Goal: Information Seeking & Learning: Compare options

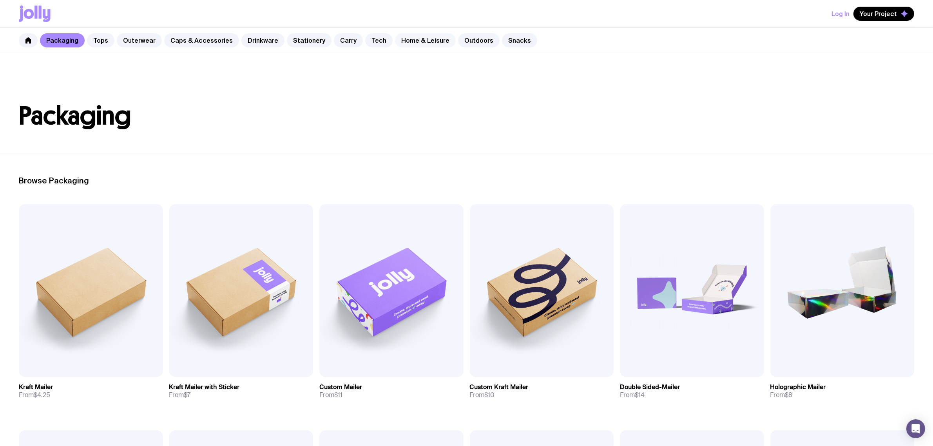
click at [408, 40] on link "Home & Leisure" at bounding box center [425, 40] width 61 height 14
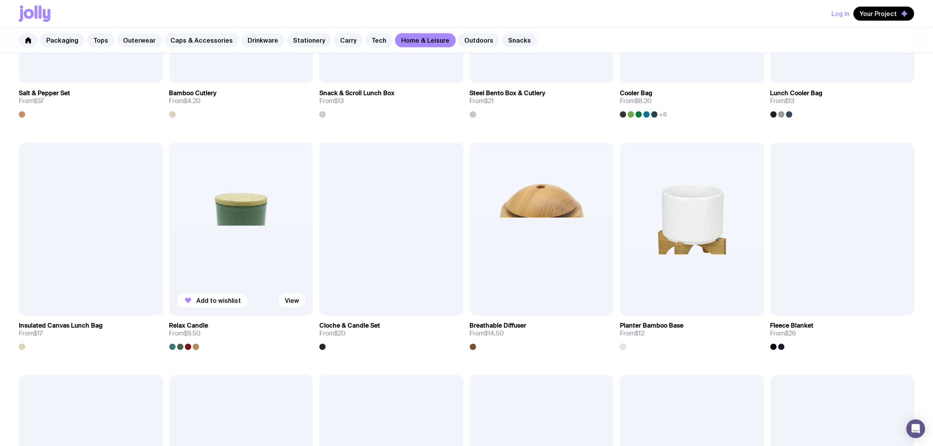
scroll to position [783, 0]
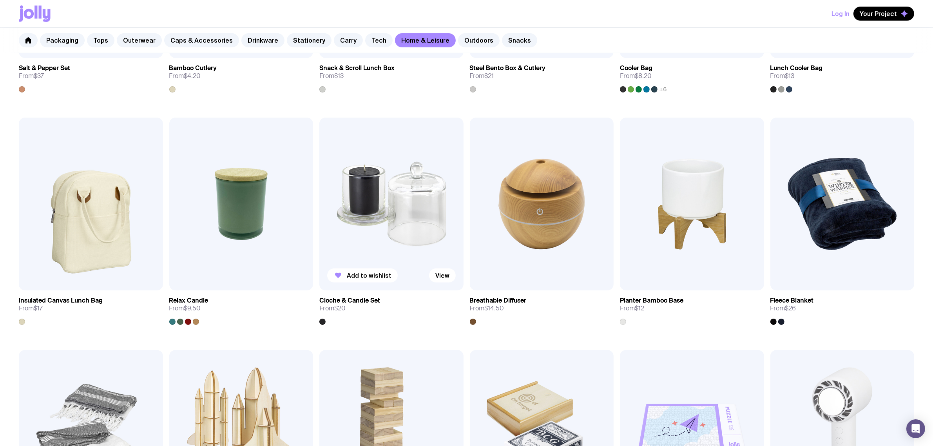
click at [409, 206] on img at bounding box center [391, 204] width 144 height 173
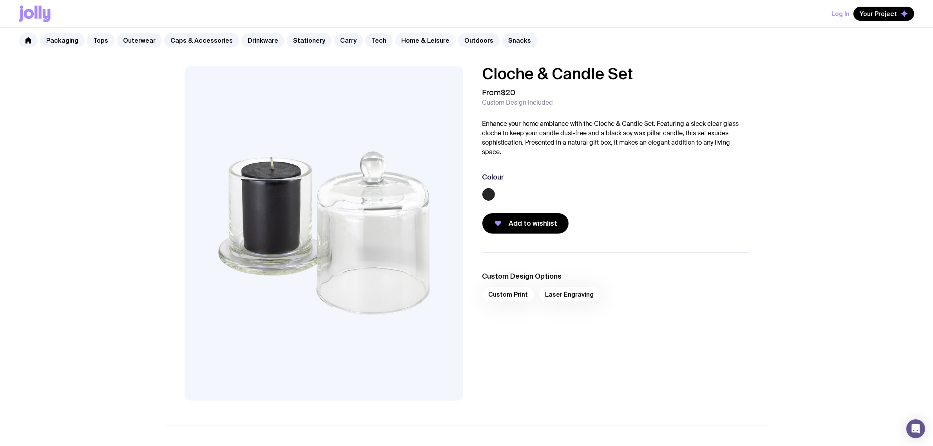
click at [414, 43] on link "Home & Leisure" at bounding box center [425, 40] width 61 height 14
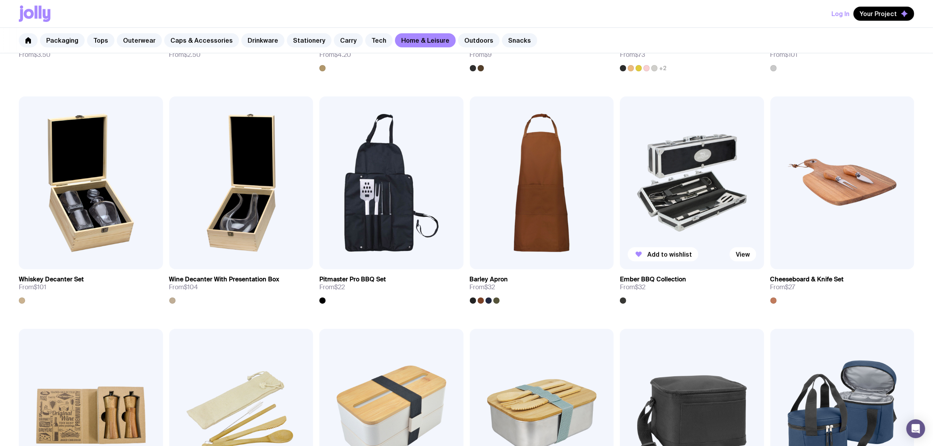
scroll to position [343, 0]
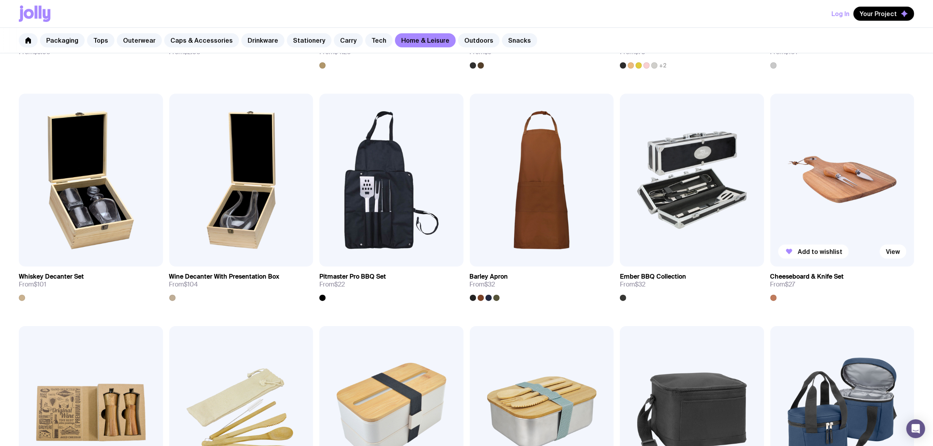
click at [812, 204] on img at bounding box center [842, 180] width 144 height 173
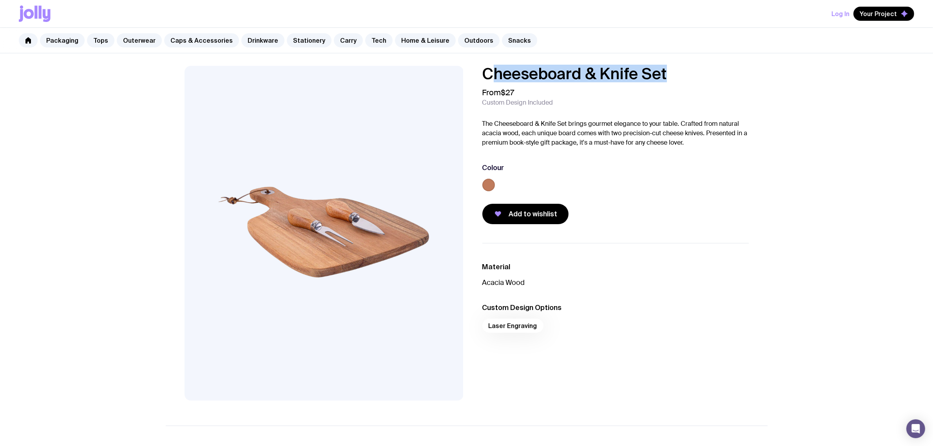
drag, startPoint x: 666, startPoint y: 73, endPoint x: 490, endPoint y: 72, distance: 175.5
click at [490, 72] on h1 "Cheeseboard & Knife Set" at bounding box center [615, 74] width 266 height 16
click at [474, 71] on div "Cheeseboard & Knife Set From $27 Custom Design Included The Cheeseboard & Knife…" at bounding box center [609, 145] width 279 height 158
drag, startPoint x: 520, startPoint y: 74, endPoint x: 670, endPoint y: 76, distance: 150.0
click at [670, 76] on div "Cheeseboard & Knife Set From $27 Custom Design Included The Cheeseboard & Knife…" at bounding box center [609, 145] width 279 height 158
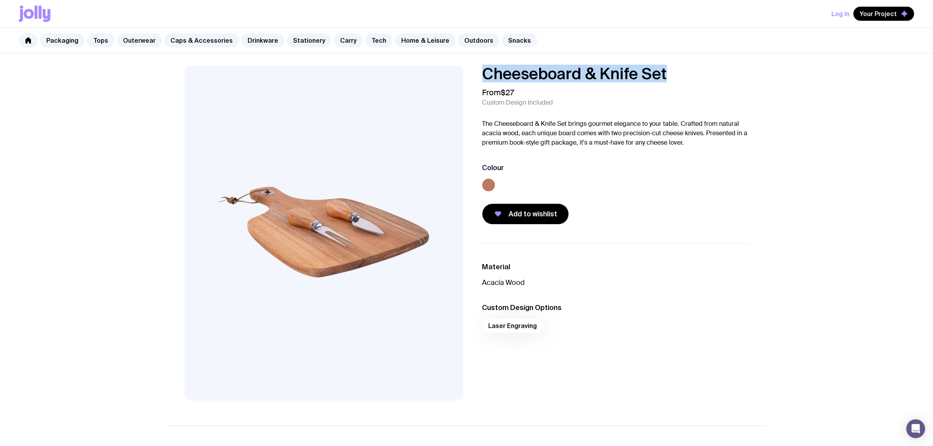
copy h1 "Cheeseboard & Knife Set"
click at [199, 36] on link "Caps & Accessories" at bounding box center [201, 40] width 75 height 14
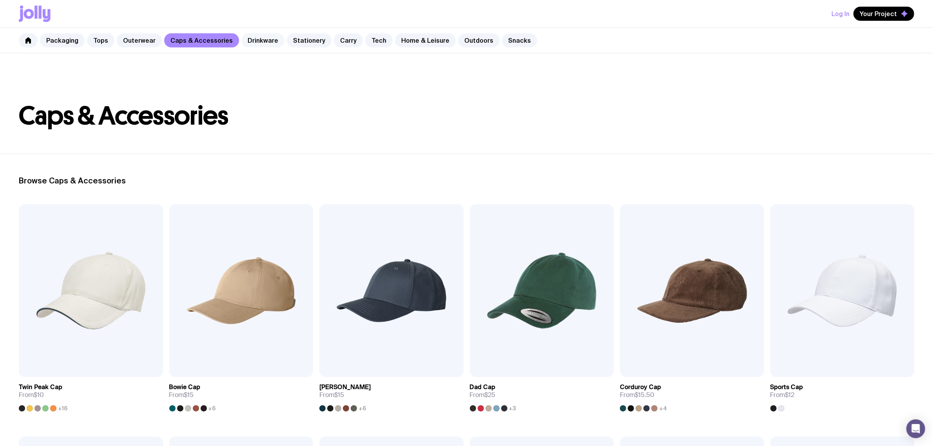
click at [241, 39] on link "Drinkware" at bounding box center [262, 40] width 43 height 14
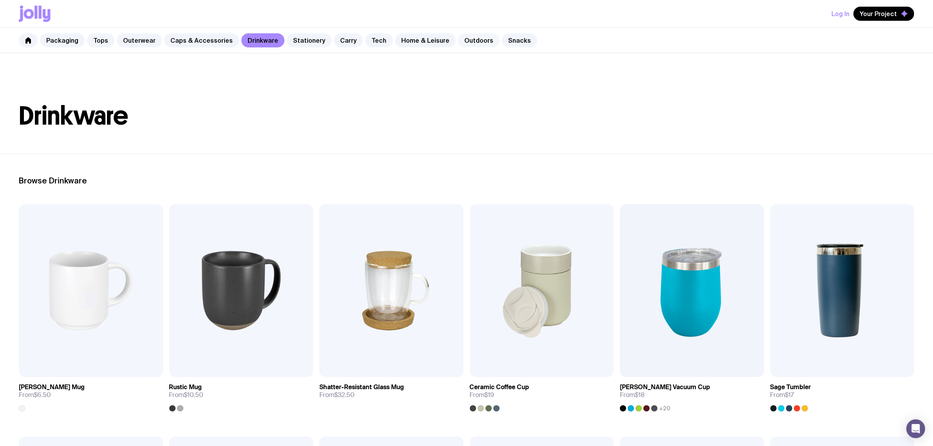
click at [468, 38] on link "Outdoors" at bounding box center [479, 40] width 42 height 14
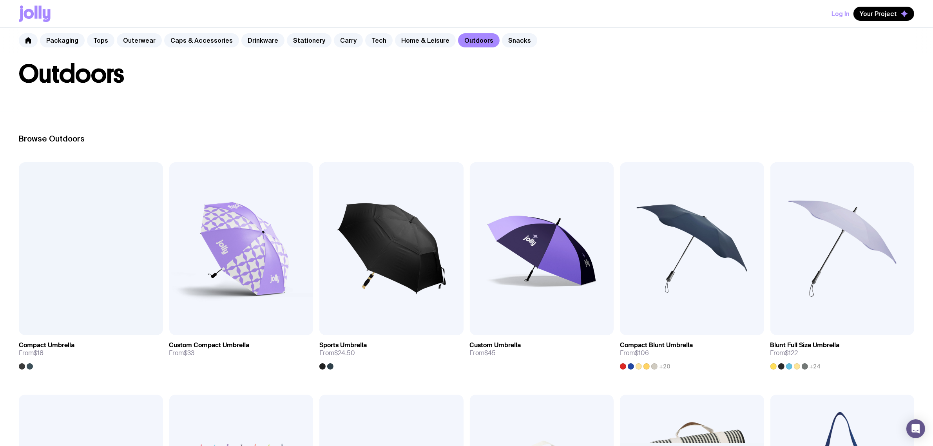
scroll to position [98, 0]
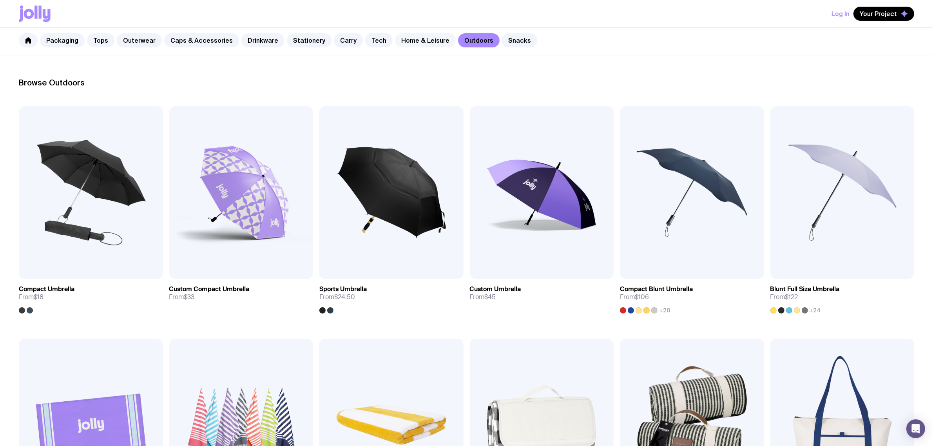
click at [402, 42] on link "Home & Leisure" at bounding box center [425, 40] width 61 height 14
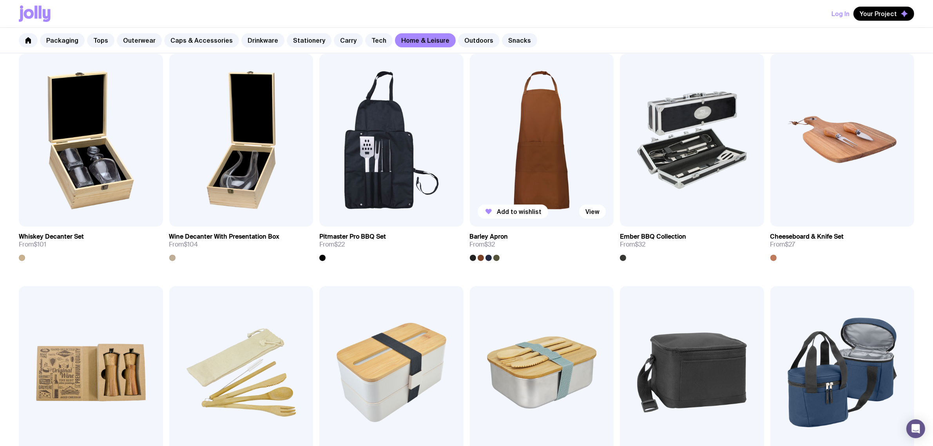
scroll to position [392, 0]
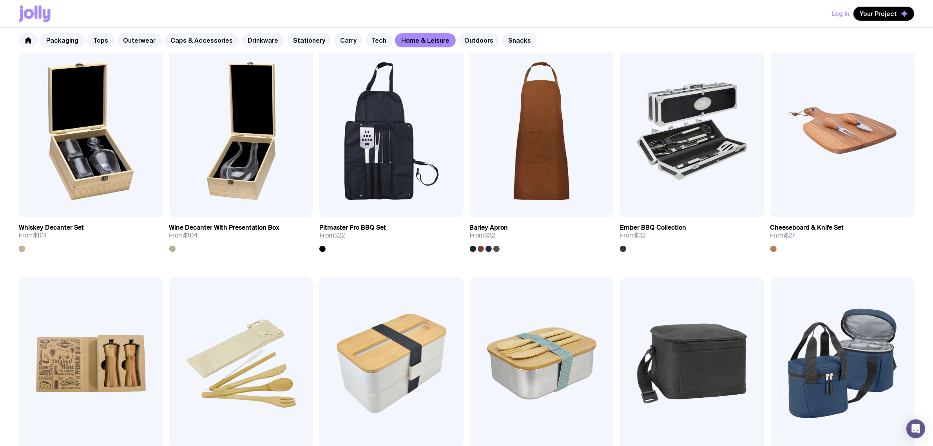
click at [339, 38] on link "Carry" at bounding box center [348, 40] width 29 height 14
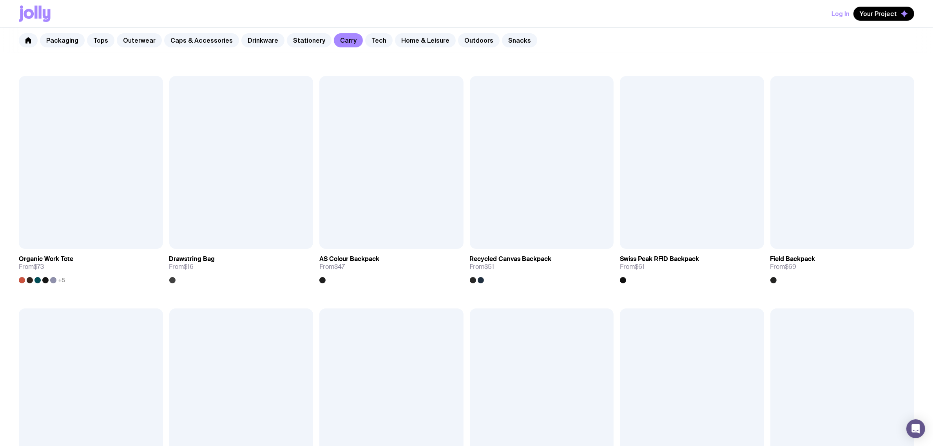
scroll to position [343, 0]
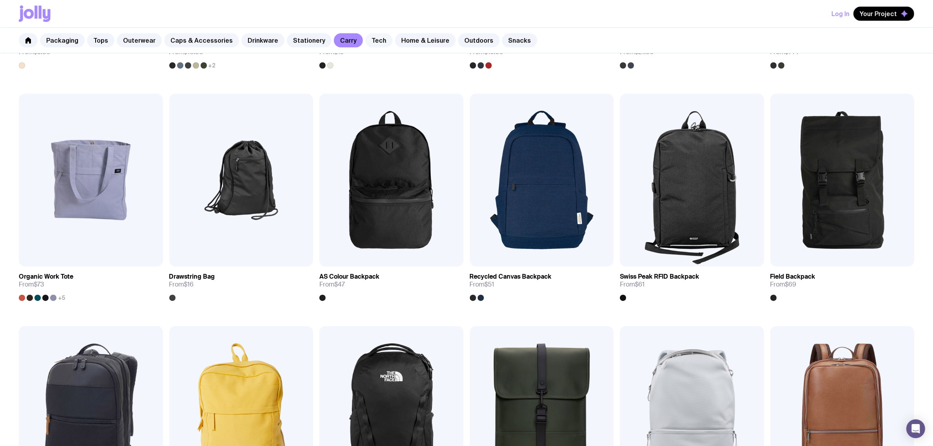
click at [375, 37] on link "Tech" at bounding box center [378, 40] width 27 height 14
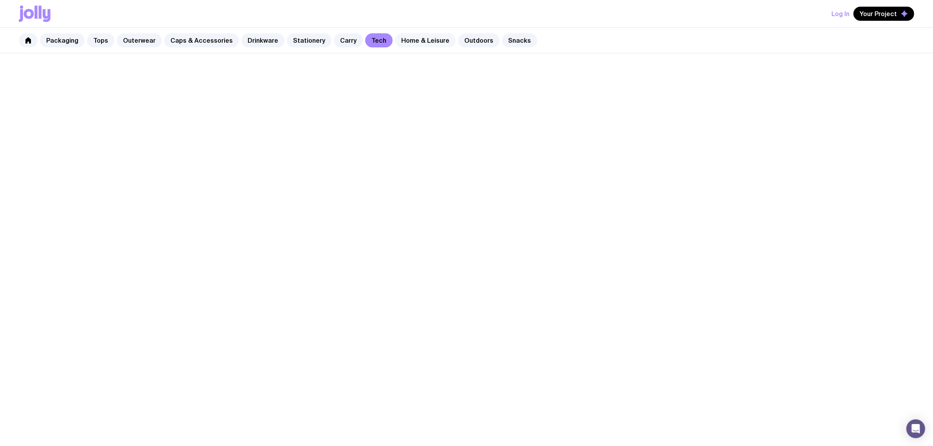
click at [410, 44] on link "Home & Leisure" at bounding box center [425, 40] width 61 height 14
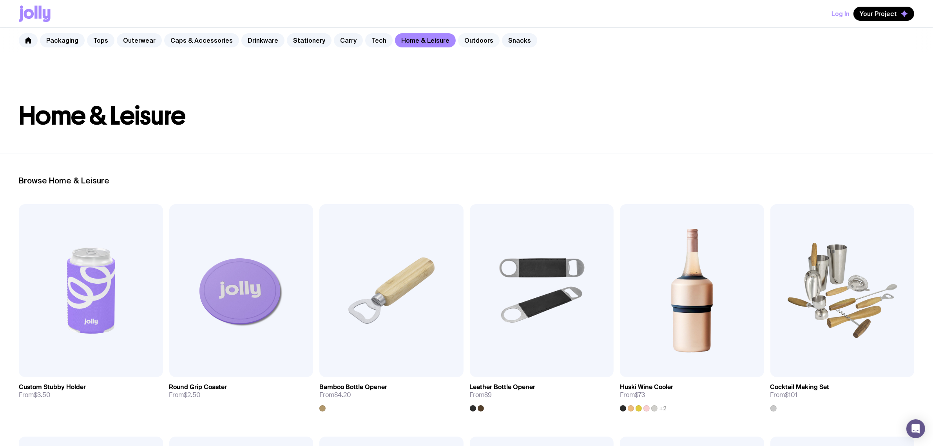
click at [462, 42] on link "Outdoors" at bounding box center [479, 40] width 42 height 14
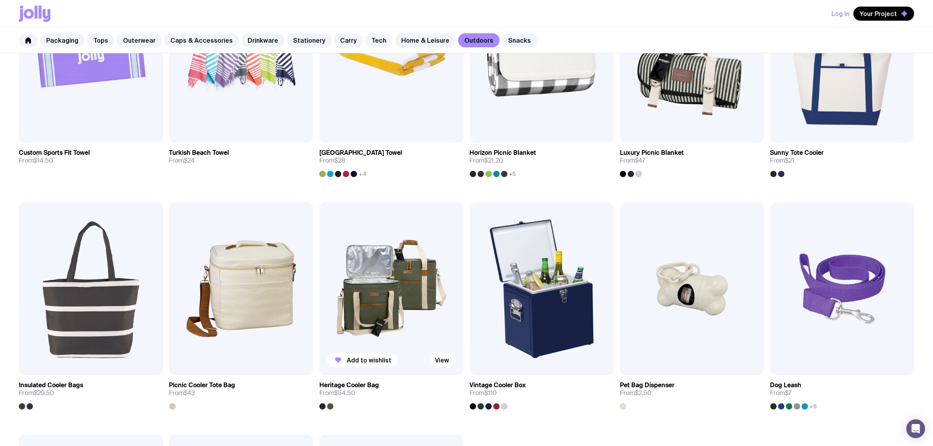
scroll to position [539, 0]
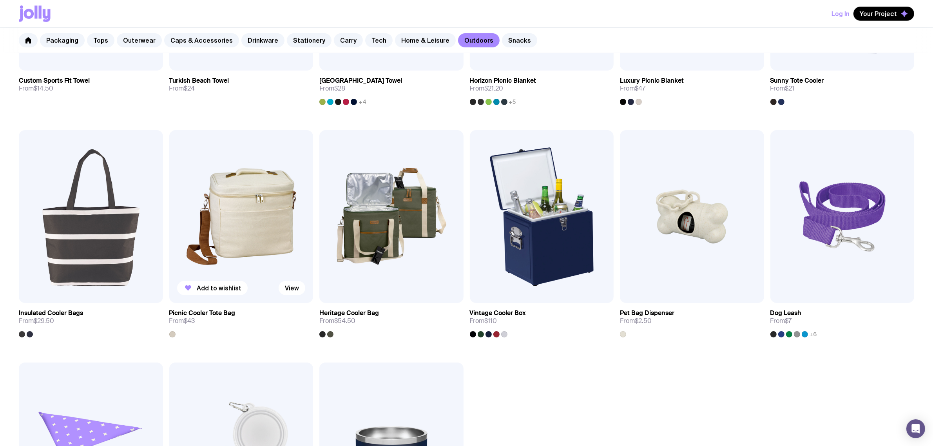
click at [228, 213] on img at bounding box center [241, 216] width 144 height 173
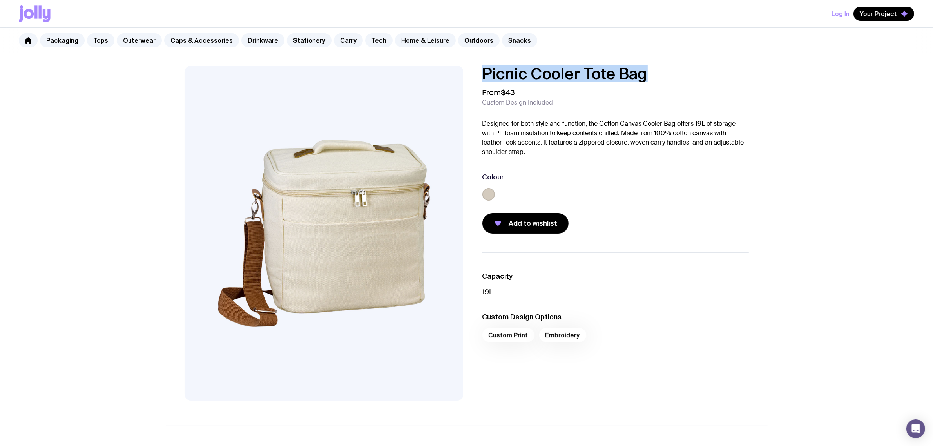
drag, startPoint x: 651, startPoint y: 72, endPoint x: 484, endPoint y: 75, distance: 167.3
click at [484, 75] on h1 "Picnic Cooler Tote Bag" at bounding box center [615, 74] width 266 height 16
copy h1 "Picnic Cooler Tote Bag"
click at [375, 42] on link "Tech" at bounding box center [378, 40] width 27 height 14
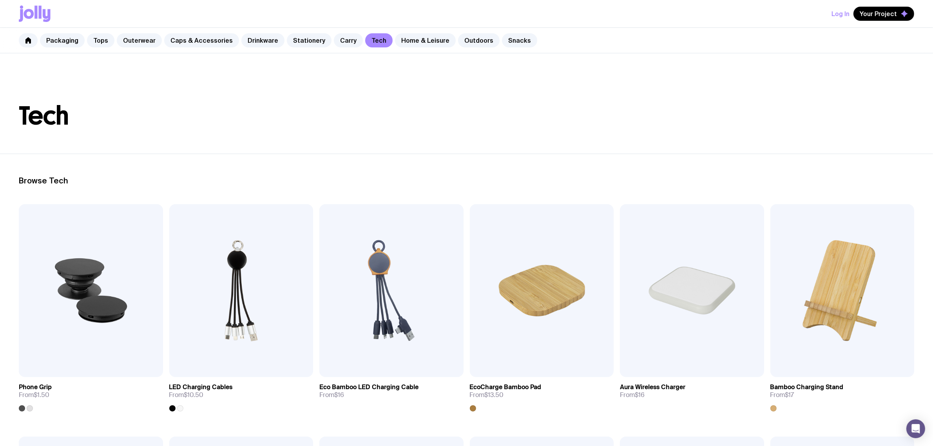
click at [462, 32] on div "Packaging Tops Outerwear Caps & Accessories Drinkware Stationery Carry Tech Hom…" at bounding box center [466, 40] width 933 height 25
click at [458, 38] on link "Outdoors" at bounding box center [479, 40] width 42 height 14
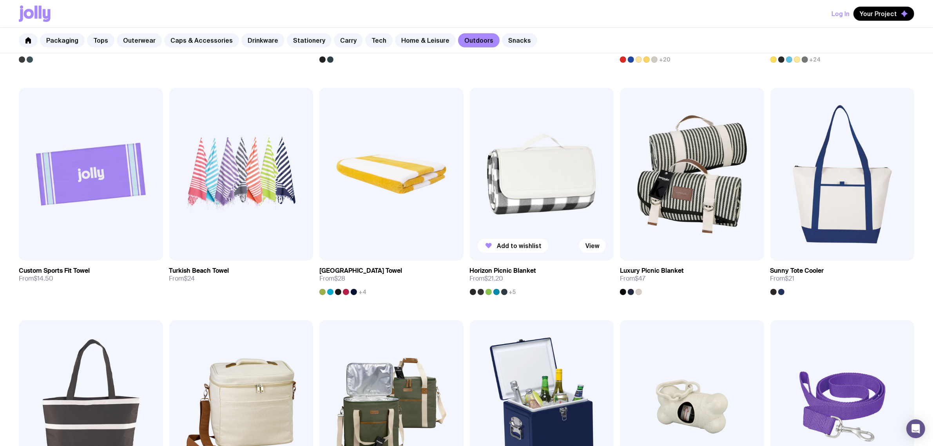
scroll to position [294, 0]
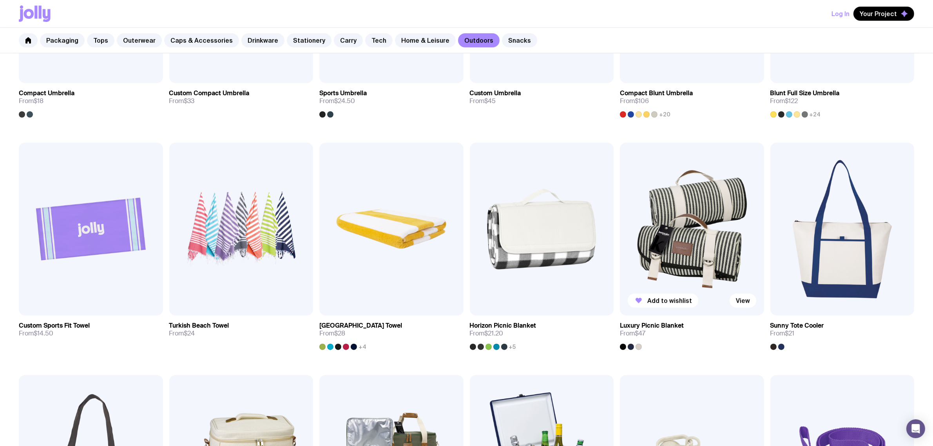
click at [664, 210] on img at bounding box center [692, 229] width 144 height 173
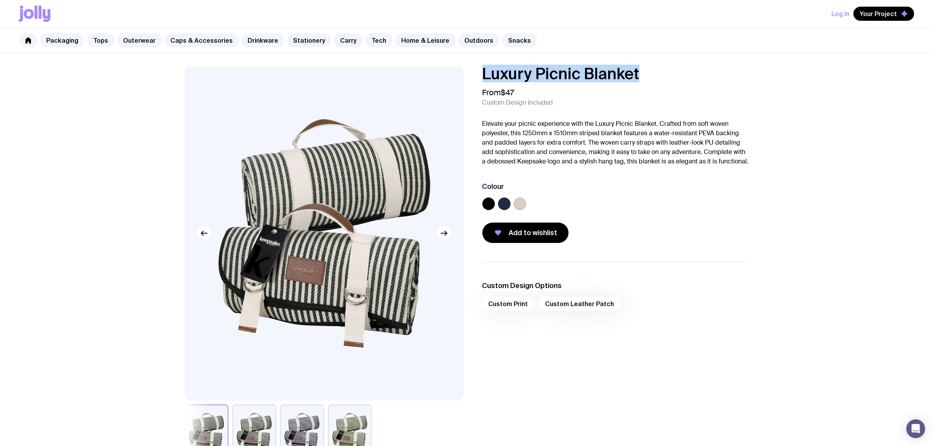
drag, startPoint x: 461, startPoint y: 77, endPoint x: 445, endPoint y: 77, distance: 16.1
click at [445, 77] on div "Luxury Picnic Blanket From $47 Custom Design Included Elevate your picnic exper…" at bounding box center [467, 262] width 602 height 393
copy h1 "Luxury Picnic Blanket"
